Goal: Entertainment & Leisure: Consume media (video, audio)

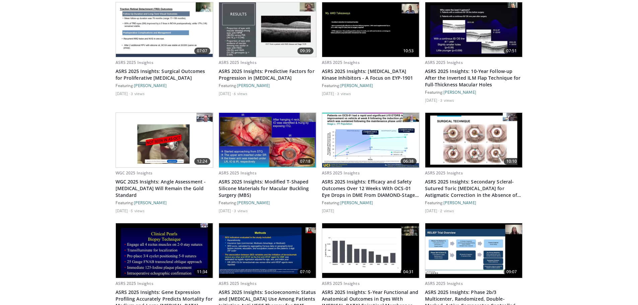
scroll to position [587, 0]
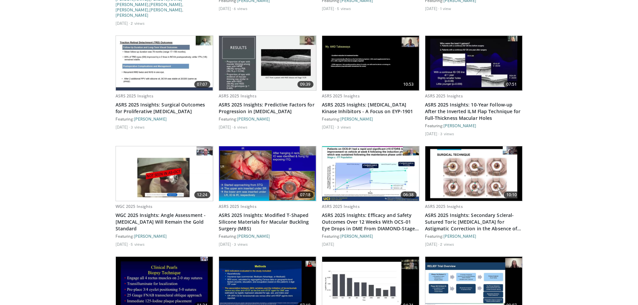
click at [460, 148] on img at bounding box center [474, 173] width 97 height 55
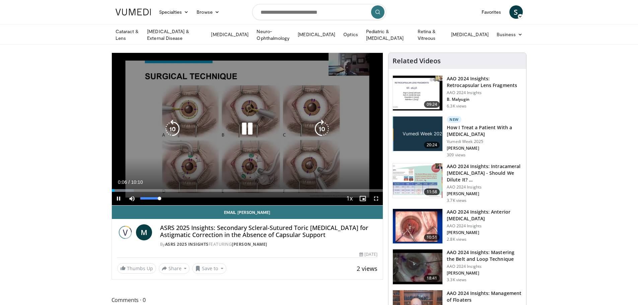
drag, startPoint x: 159, startPoint y: 198, endPoint x: 165, endPoint y: 199, distance: 5.7
click at [165, 199] on div "Mute 100%" at bounding box center [148, 198] width 47 height 13
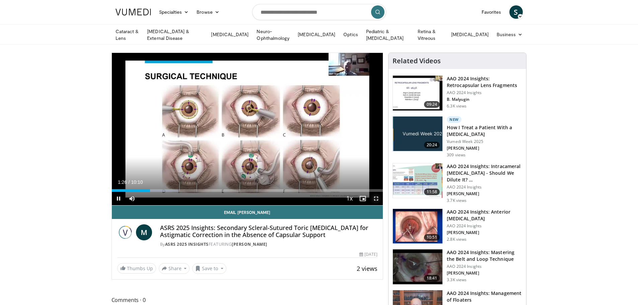
click at [376, 198] on span "Video Player" at bounding box center [376, 198] width 13 height 13
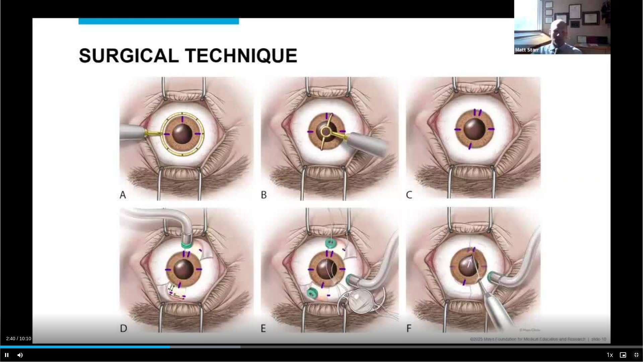
click at [638, 305] on span "Video Player" at bounding box center [636, 354] width 13 height 13
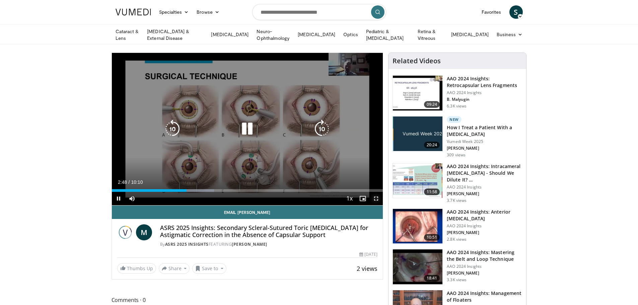
click at [375, 195] on span "Video Player" at bounding box center [376, 198] width 13 height 13
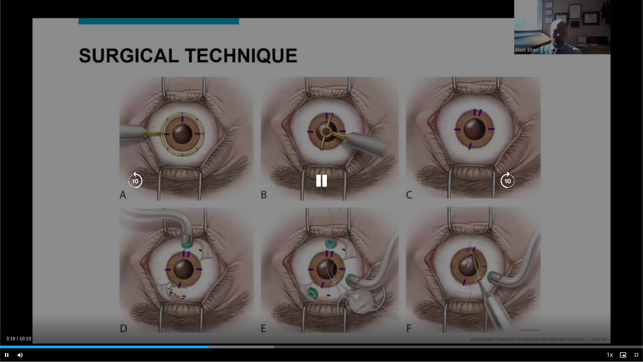
click at [508, 181] on icon "Video Player" at bounding box center [508, 181] width 19 height 19
click at [507, 181] on icon "Video Player" at bounding box center [508, 181] width 19 height 19
click at [322, 181] on icon "Video Player" at bounding box center [321, 181] width 19 height 19
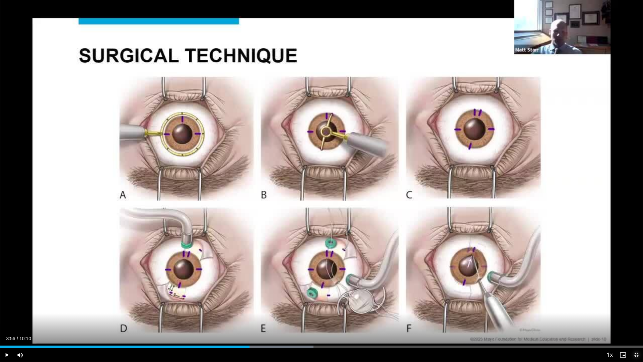
click at [638, 305] on span "Video Player" at bounding box center [636, 354] width 13 height 13
